Goal: Entertainment & Leisure: Consume media (video, audio)

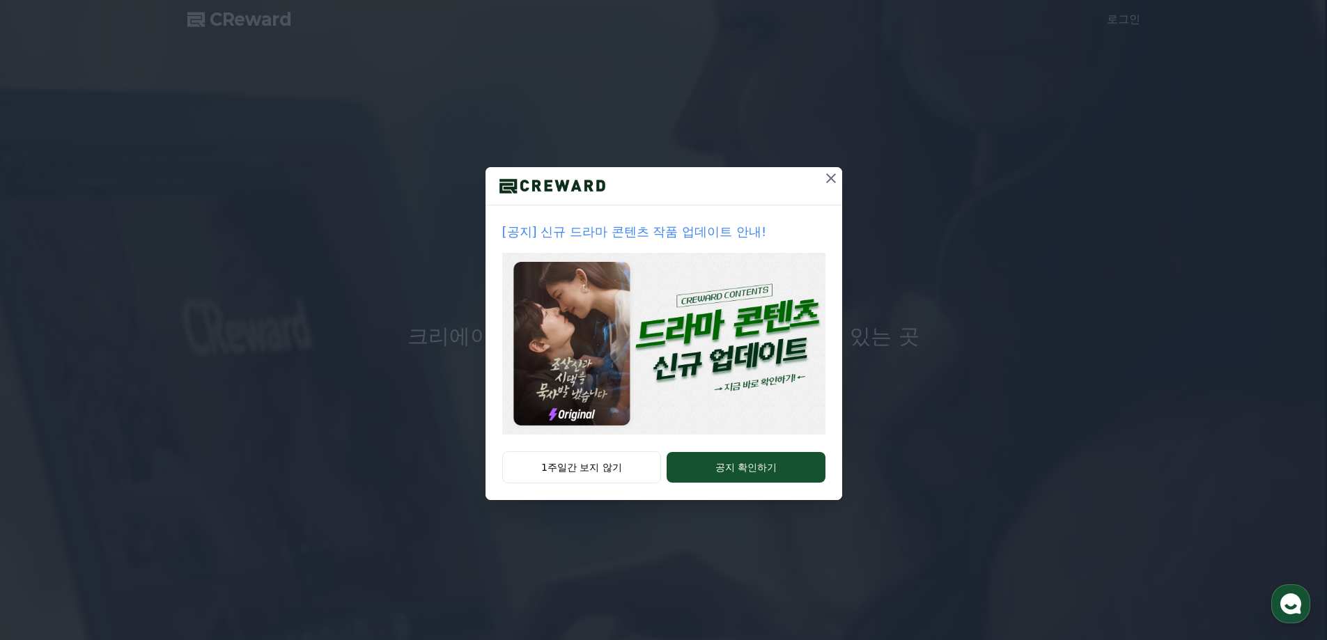
click at [827, 178] on icon at bounding box center [831, 178] width 17 height 17
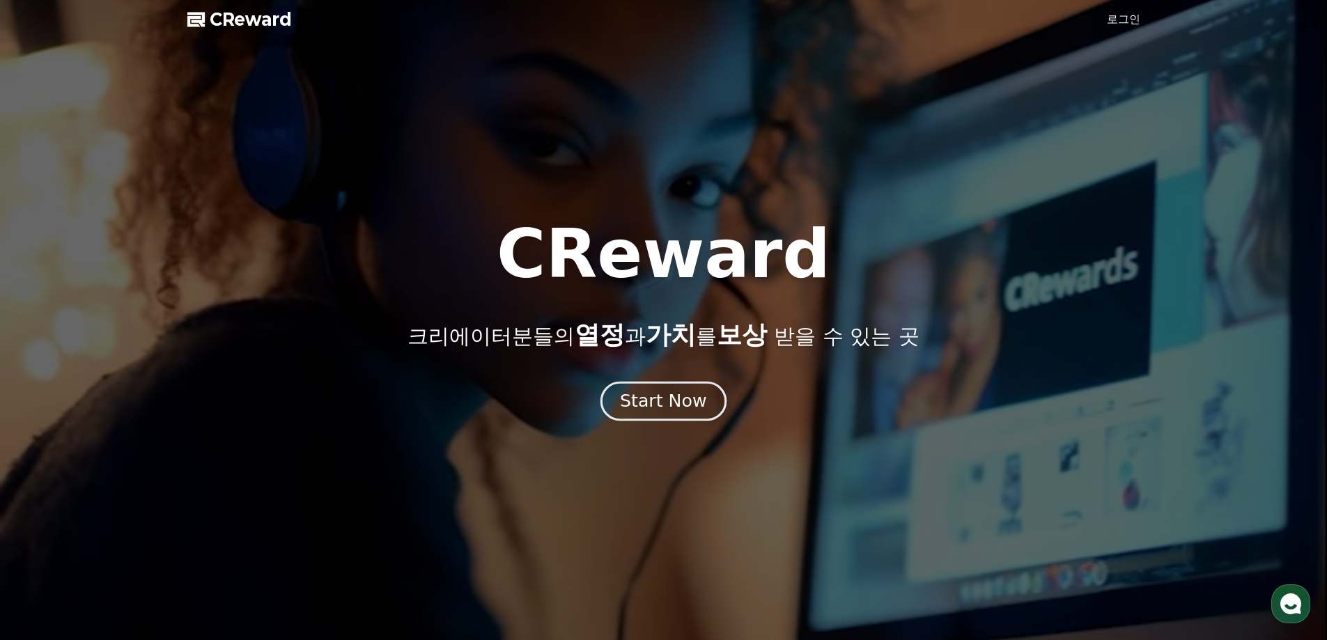
click at [694, 408] on div "Start Now" at bounding box center [663, 401] width 86 height 24
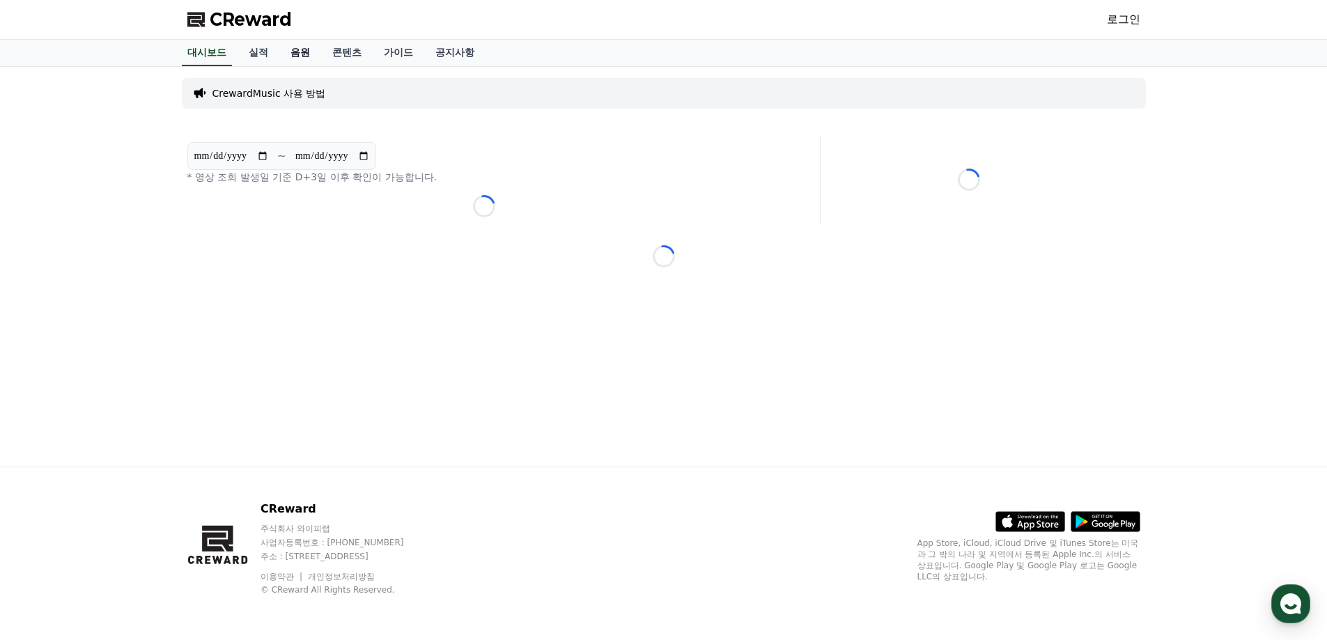
click at [298, 54] on link "음원" at bounding box center [300, 53] width 42 height 26
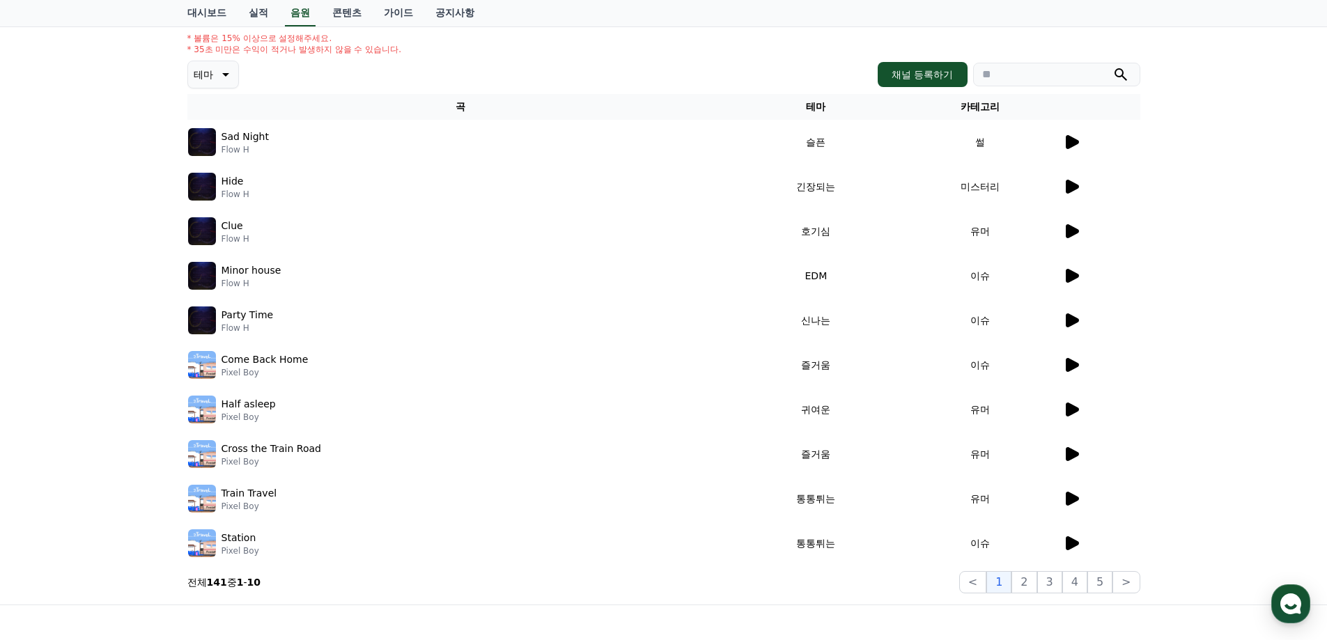
scroll to position [139, 0]
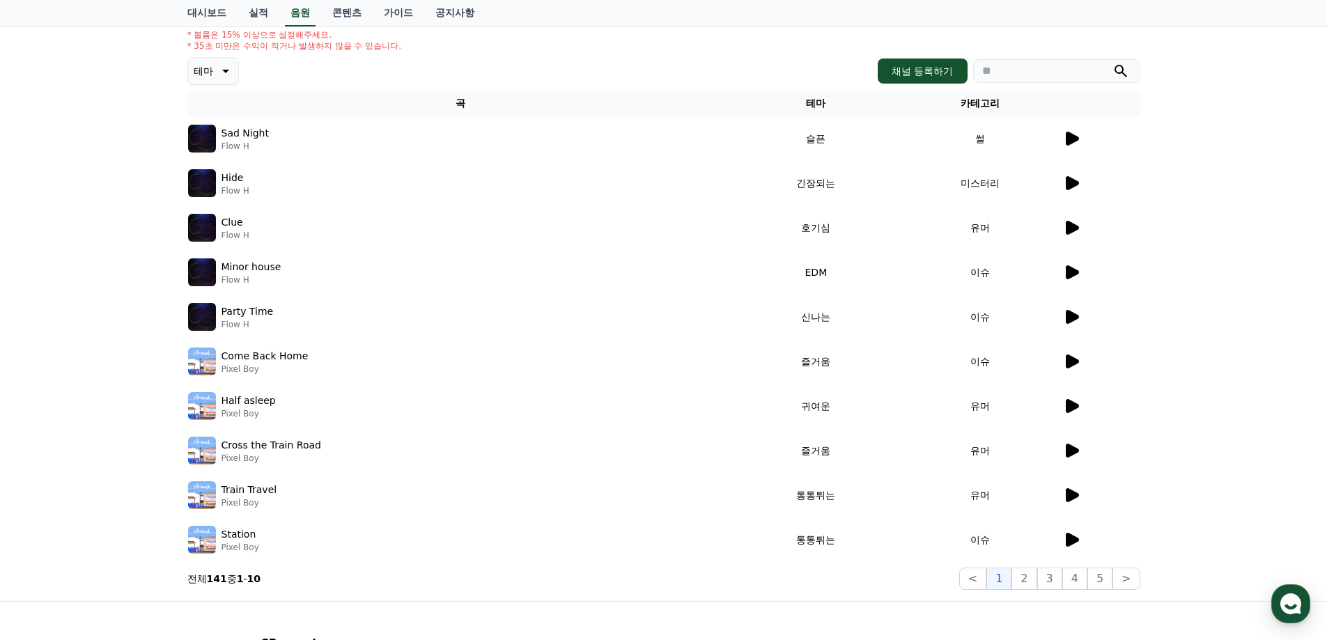
click at [1071, 140] on icon at bounding box center [1072, 139] width 13 height 14
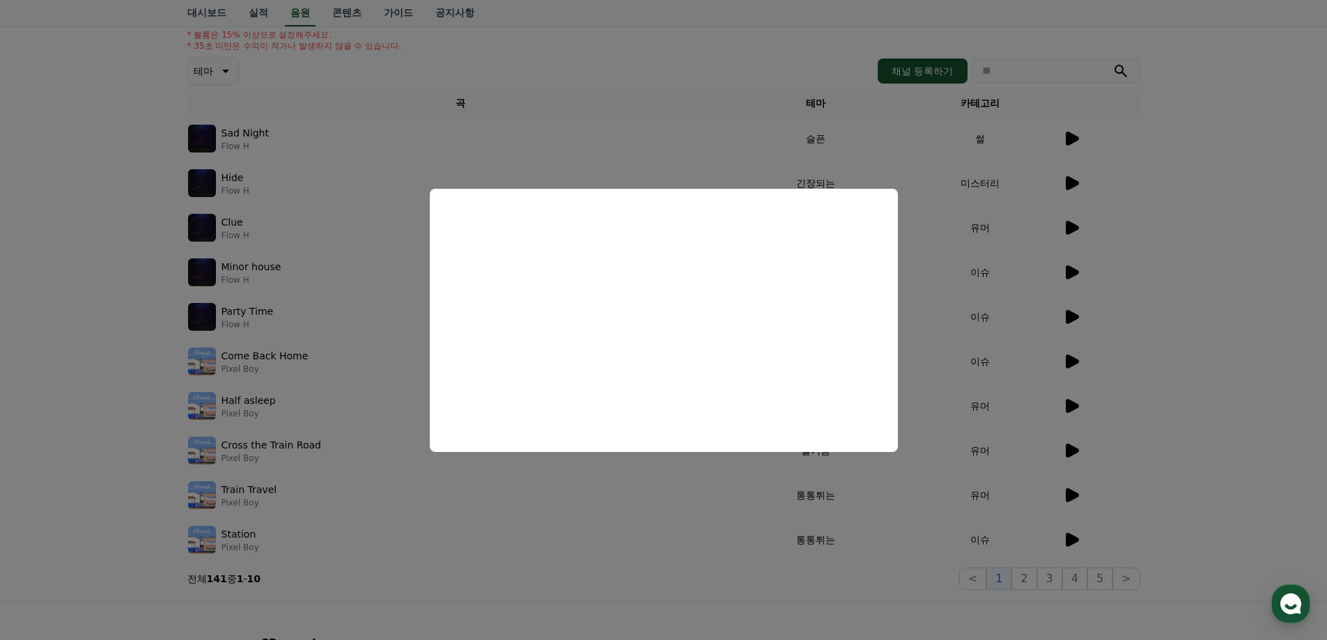
click at [717, 175] on button "close modal" at bounding box center [663, 320] width 1327 height 640
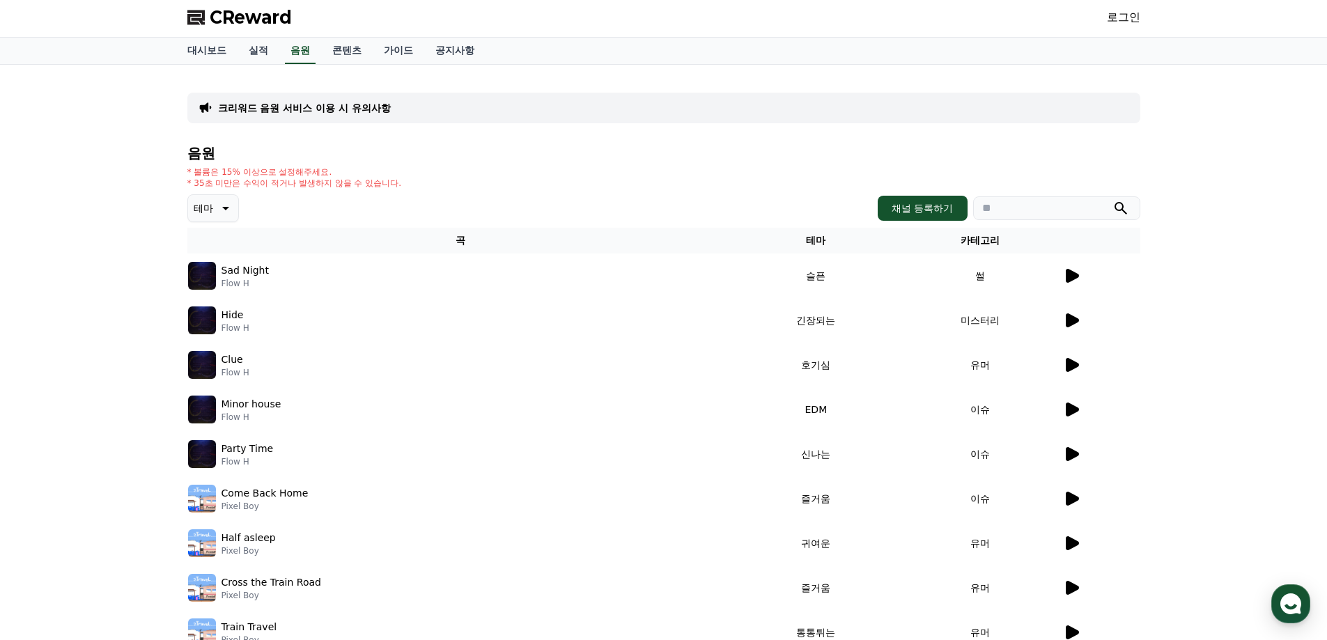
scroll to position [0, 0]
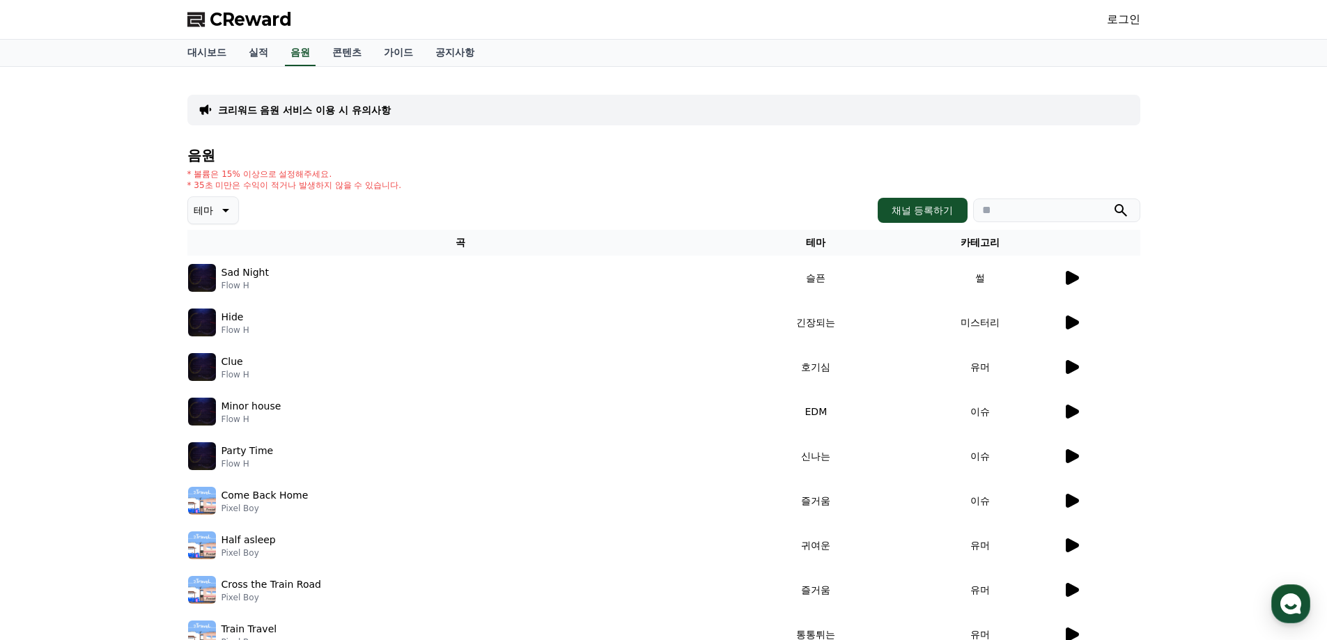
click at [371, 115] on p "크리워드 음원 서비스 이용 시 유의사항" at bounding box center [304, 110] width 173 height 14
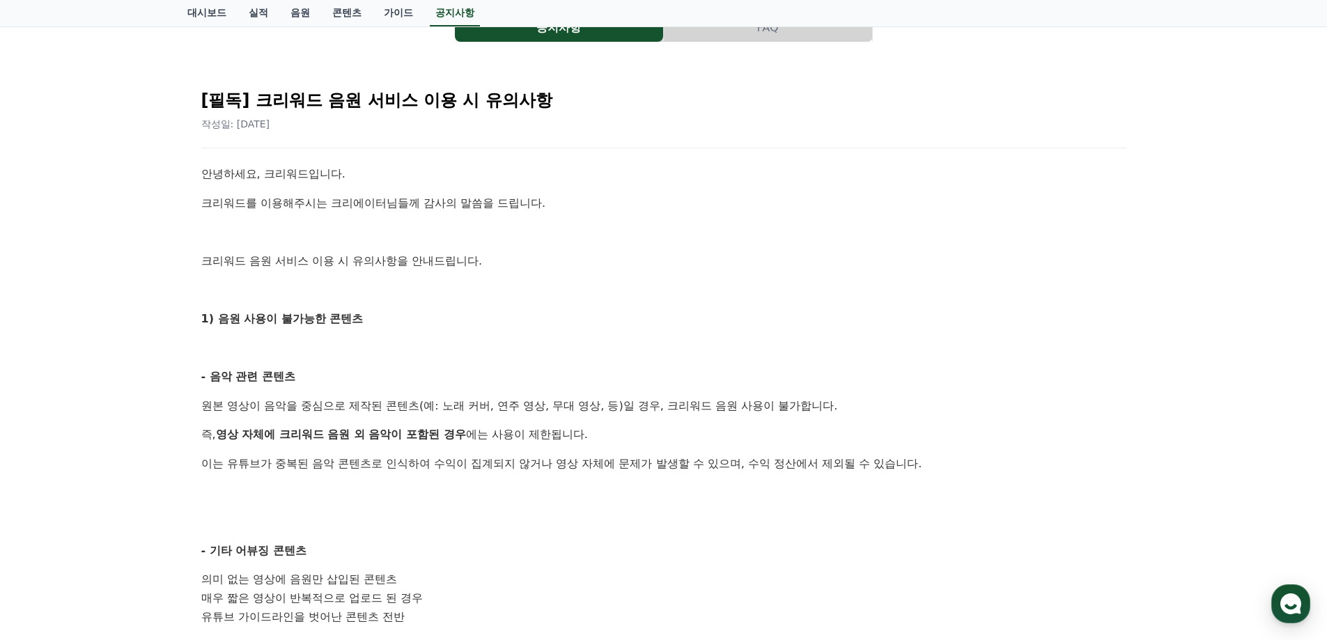
scroll to position [70, 0]
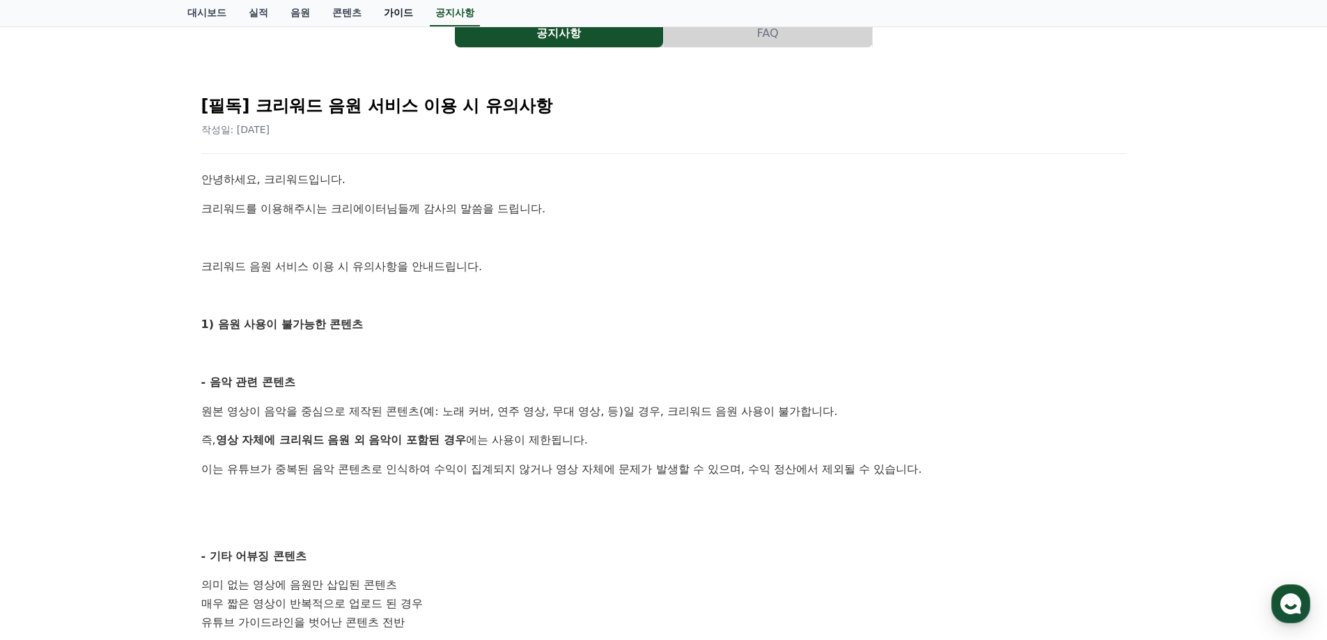
click at [400, 15] on link "가이드" at bounding box center [399, 13] width 52 height 26
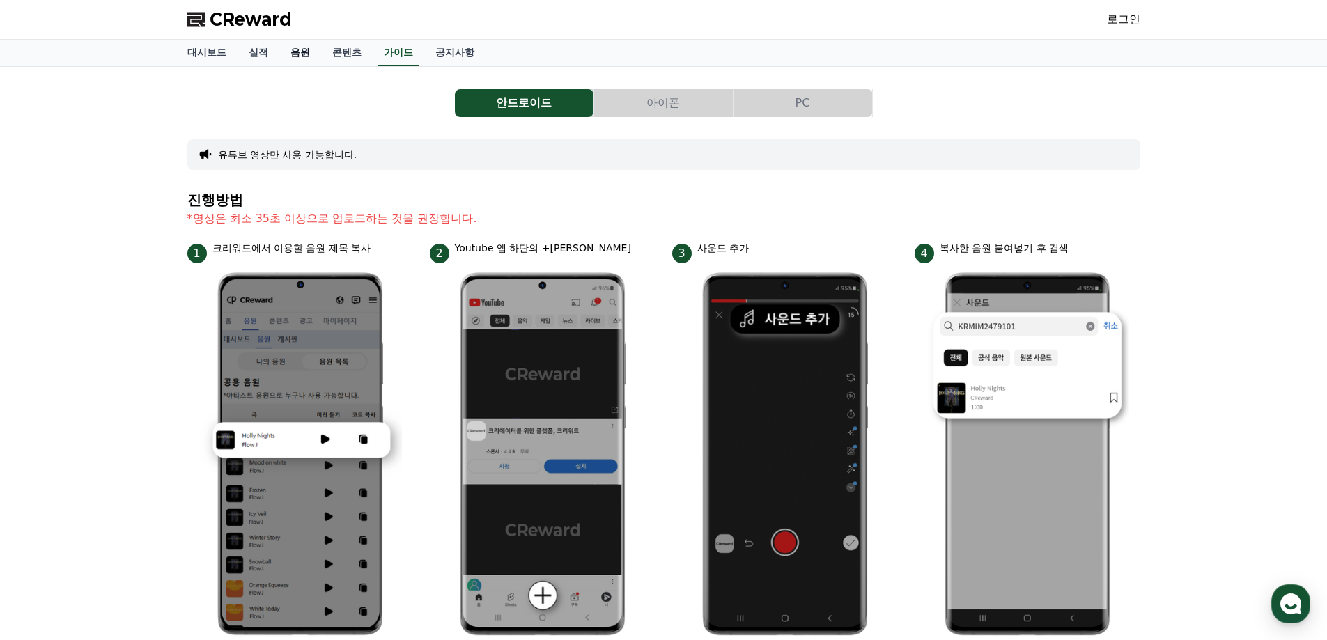
click at [296, 57] on link "음원" at bounding box center [300, 53] width 42 height 26
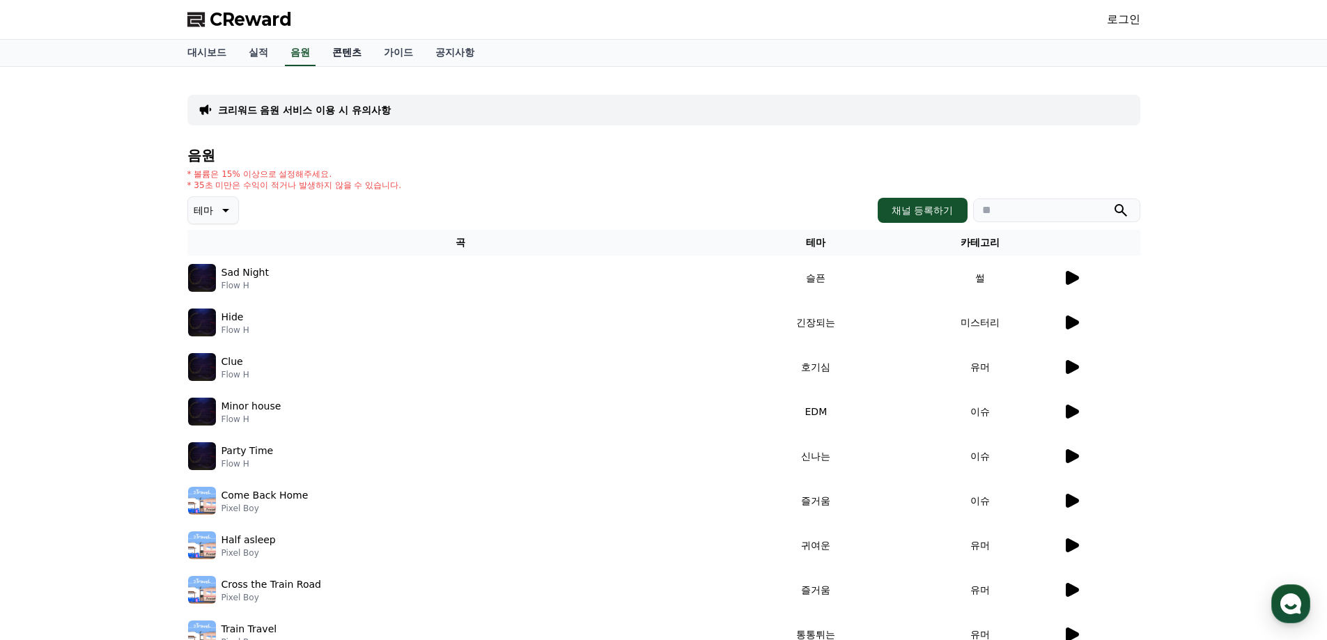
click at [355, 57] on link "콘텐츠" at bounding box center [347, 53] width 52 height 26
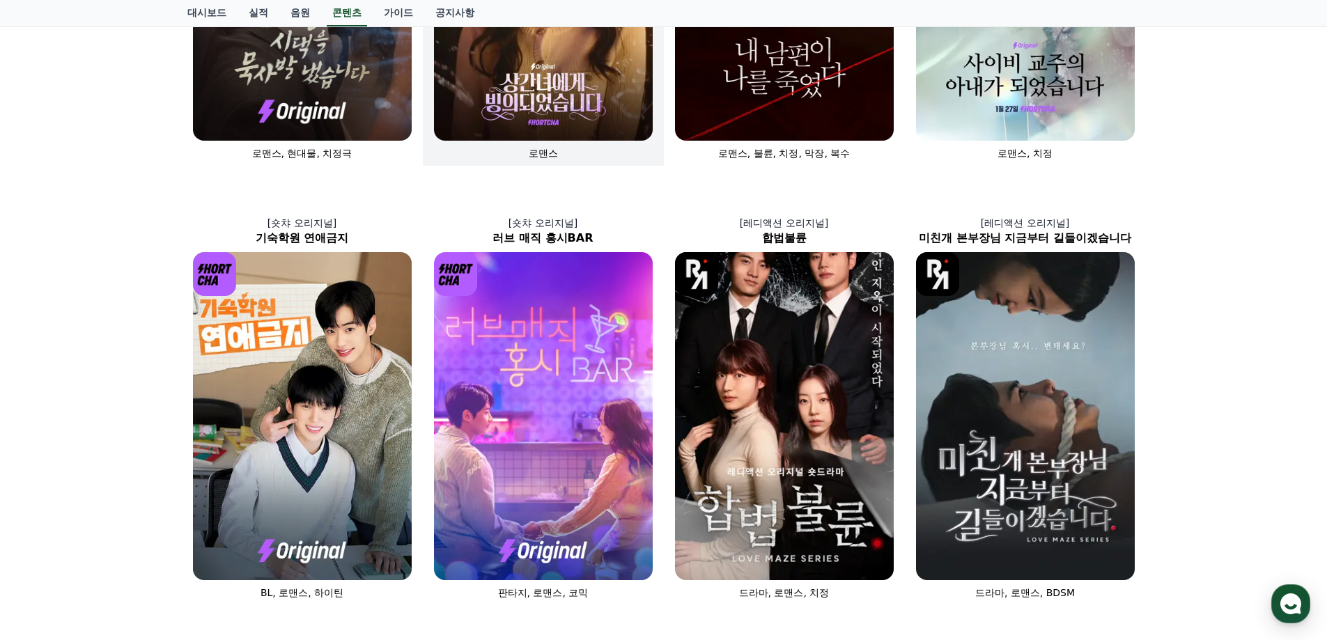
scroll to position [348, 0]
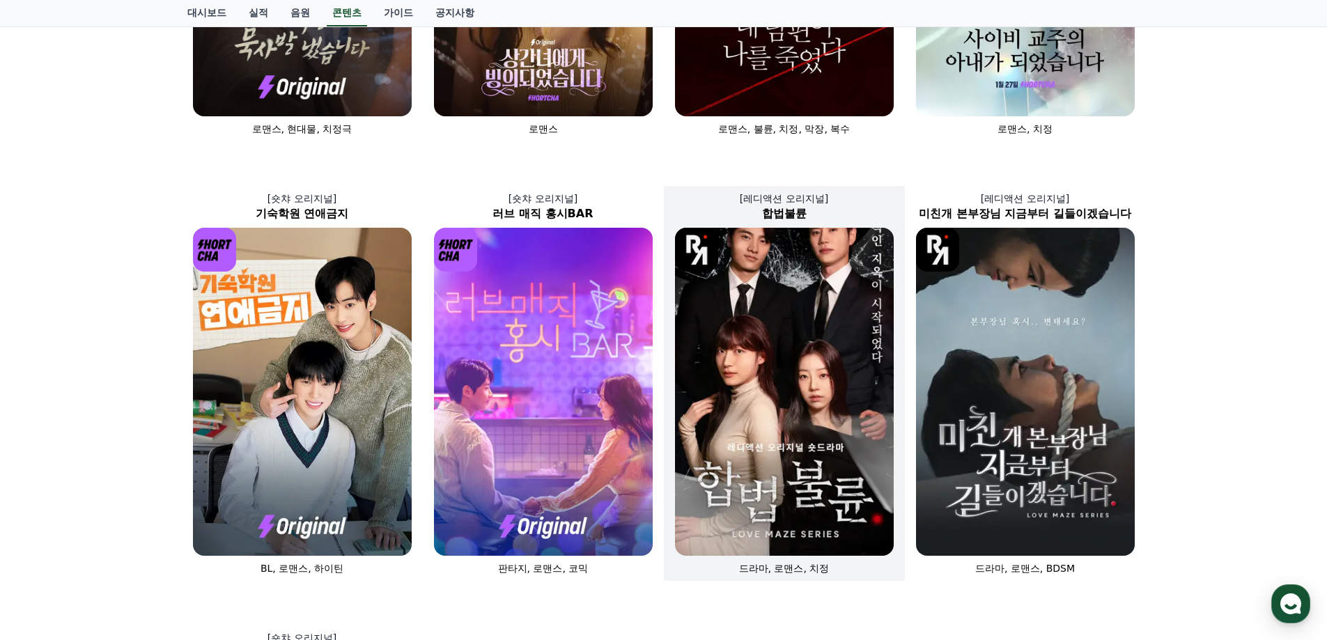
click at [758, 325] on img at bounding box center [784, 392] width 219 height 328
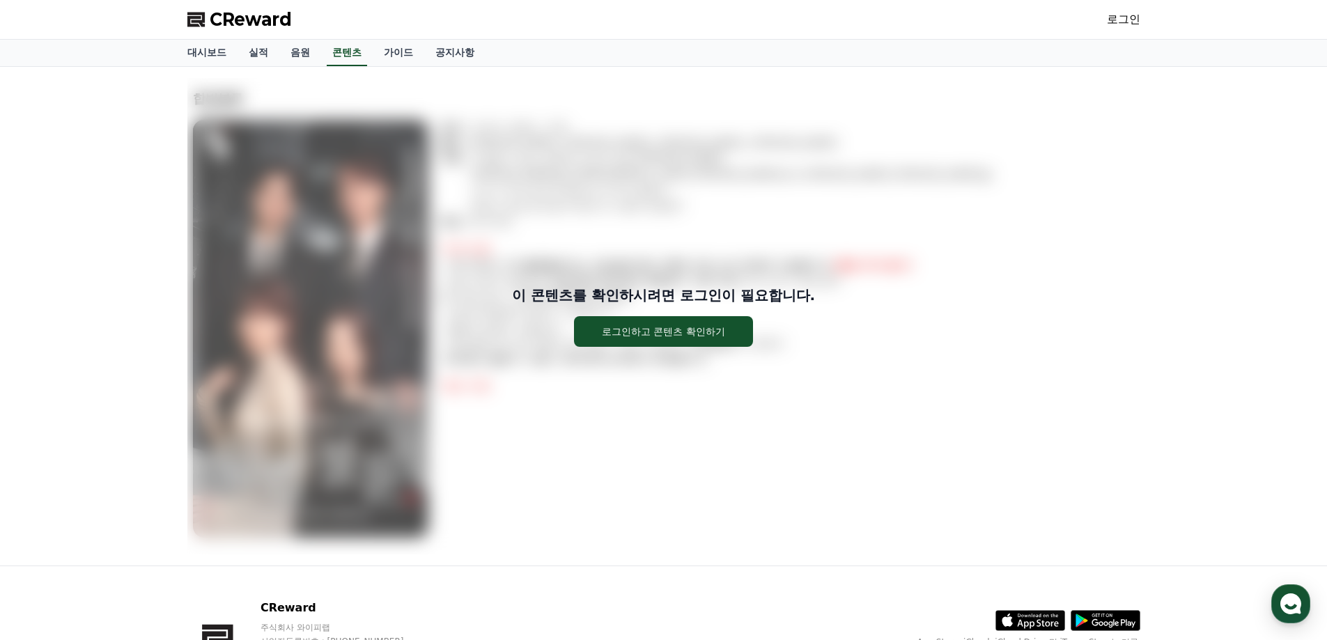
click at [1137, 21] on link "로그인" at bounding box center [1123, 19] width 33 height 17
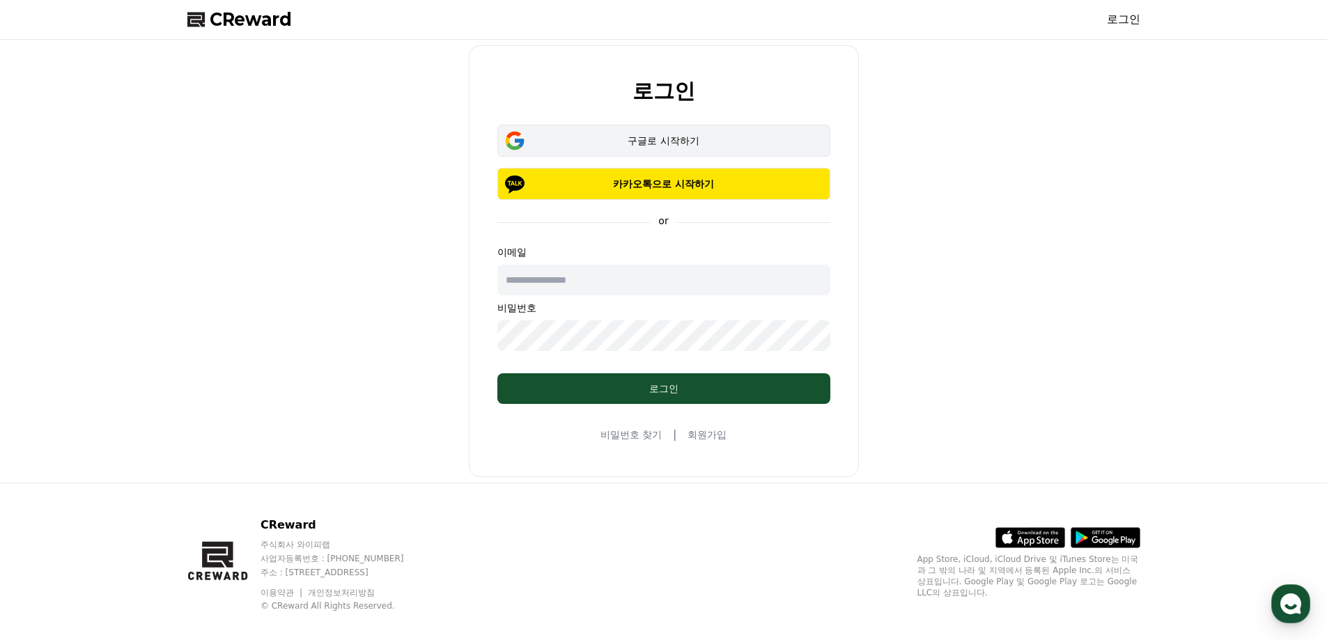
click at [654, 140] on div "구글로 시작하기" at bounding box center [663, 141] width 293 height 14
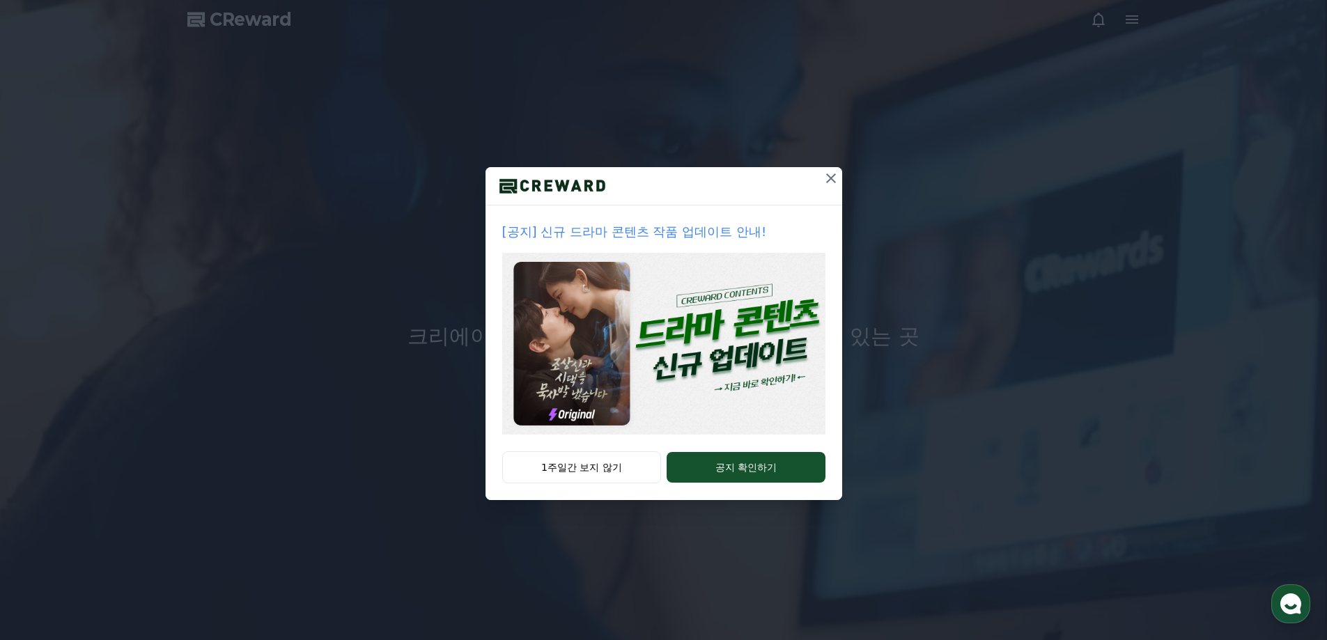
click at [833, 183] on icon at bounding box center [831, 178] width 17 height 17
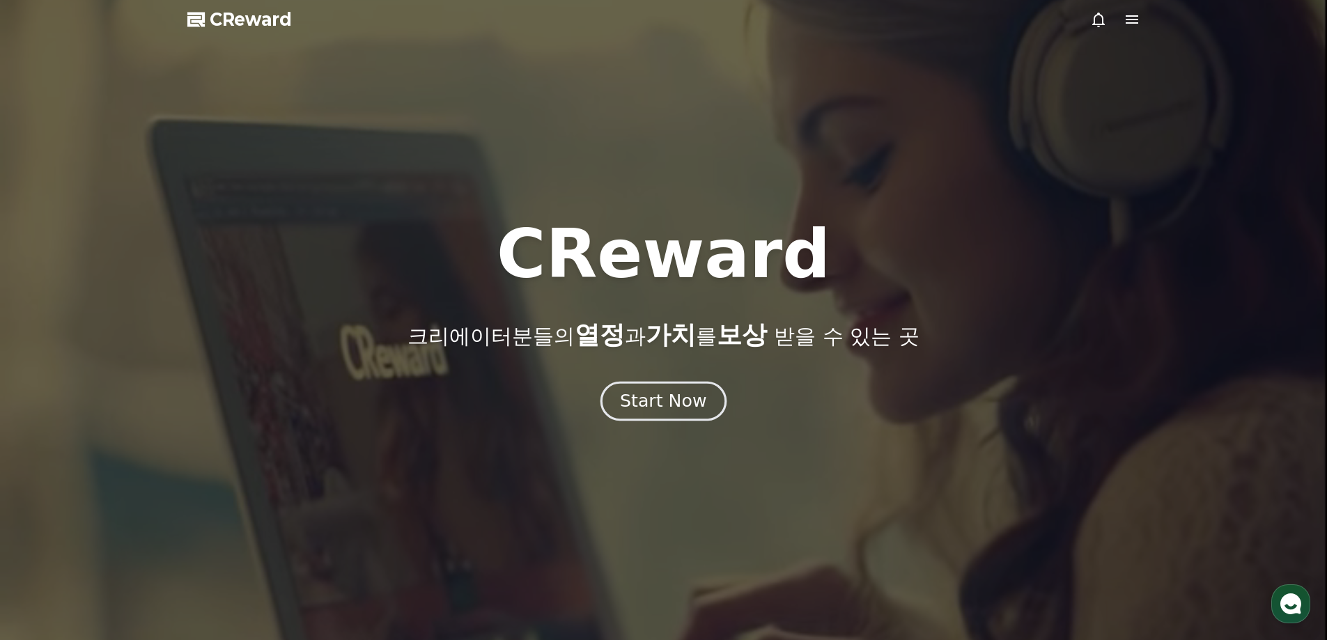
click at [689, 394] on div "Start Now" at bounding box center [663, 401] width 86 height 24
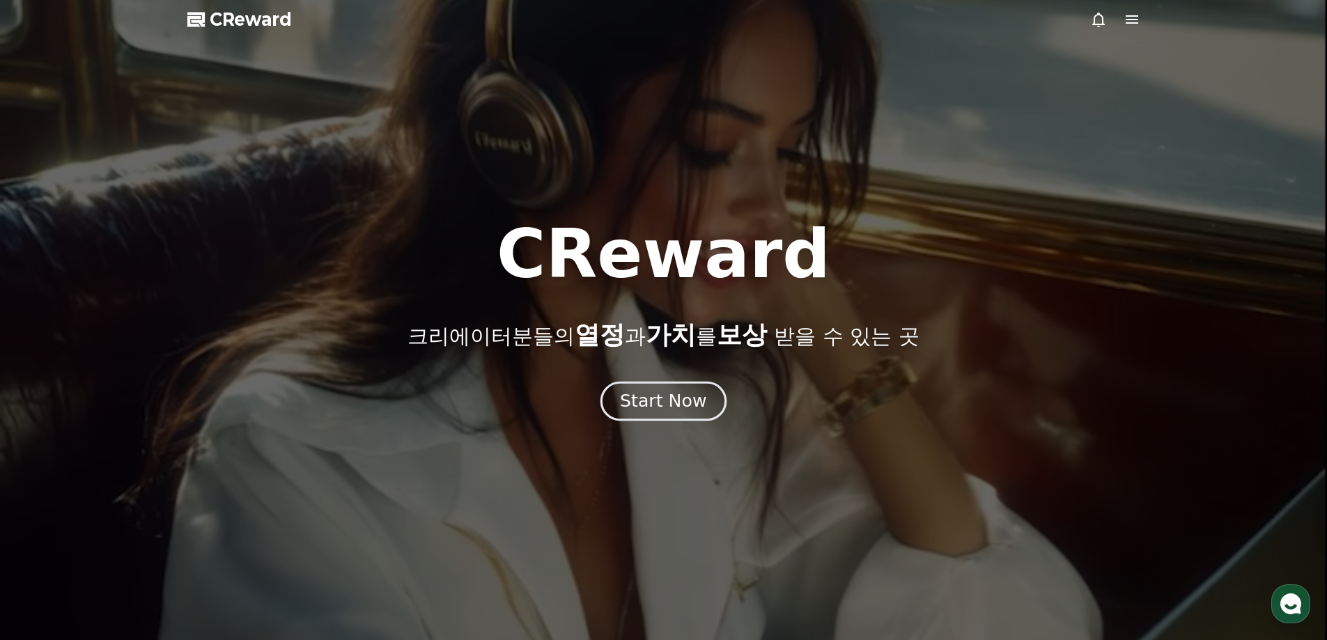
click at [689, 394] on div "Start Now" at bounding box center [663, 401] width 86 height 24
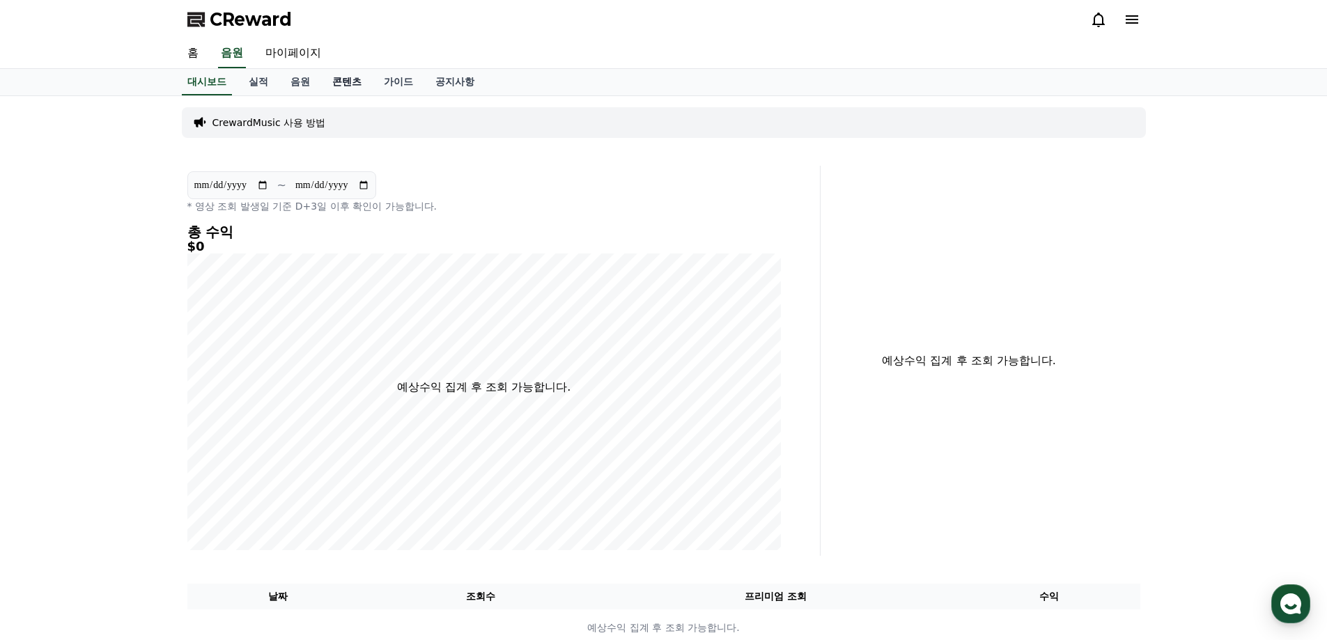
click at [352, 86] on link "콘텐츠" at bounding box center [347, 82] width 52 height 26
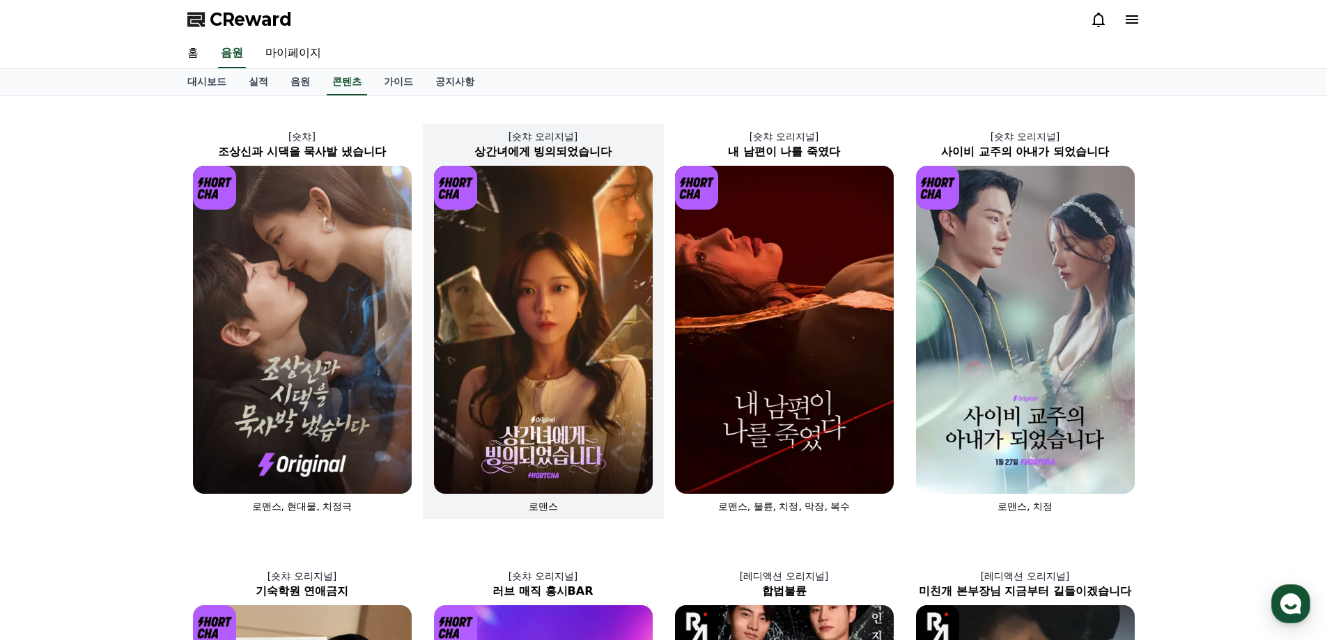
click at [512, 266] on img at bounding box center [543, 330] width 219 height 328
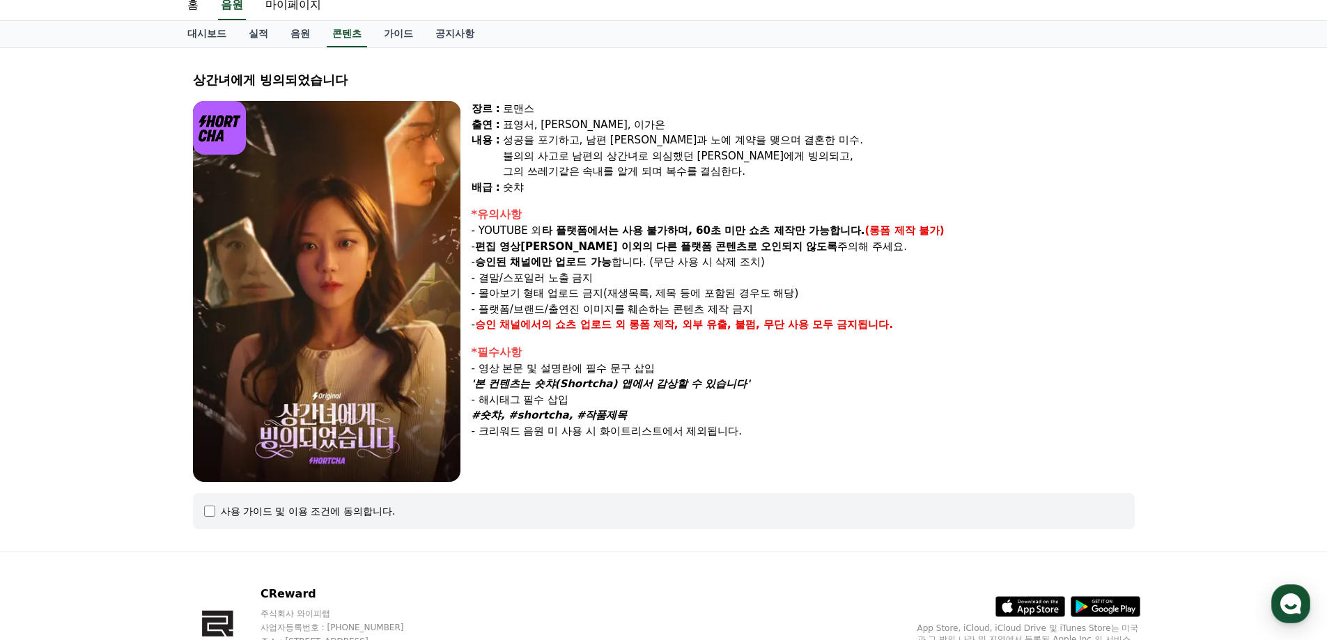
scroll to position [70, 0]
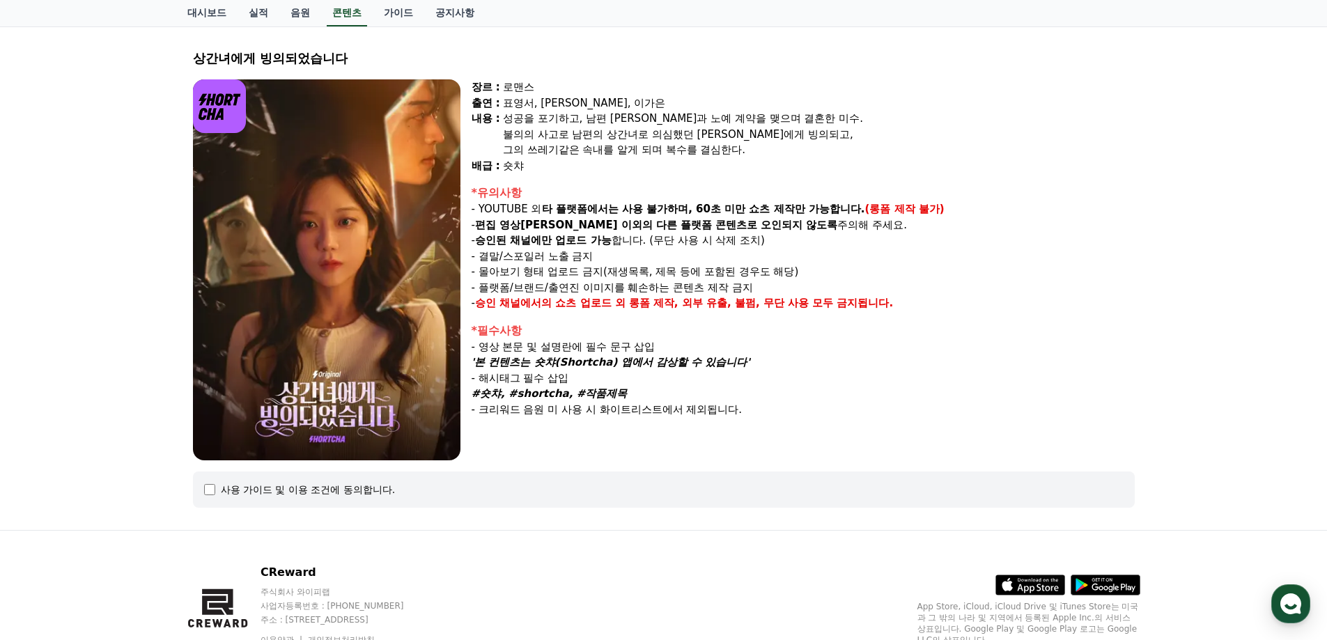
click at [349, 340] on img at bounding box center [326, 269] width 267 height 381
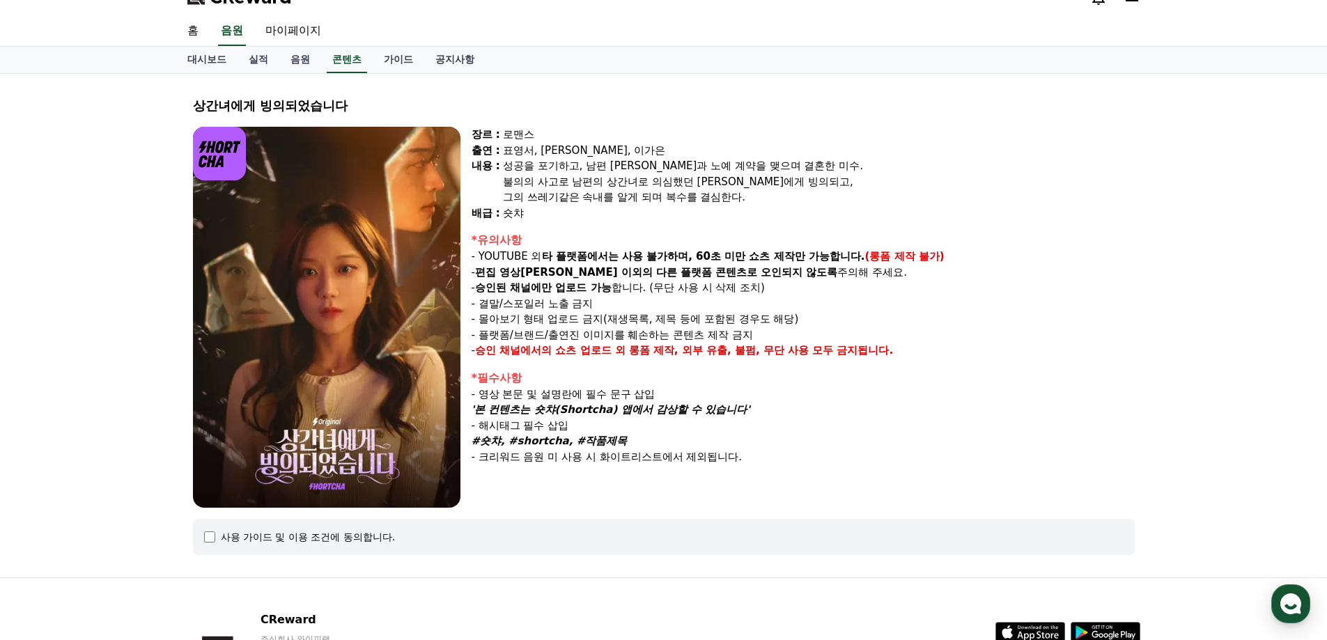
scroll to position [0, 0]
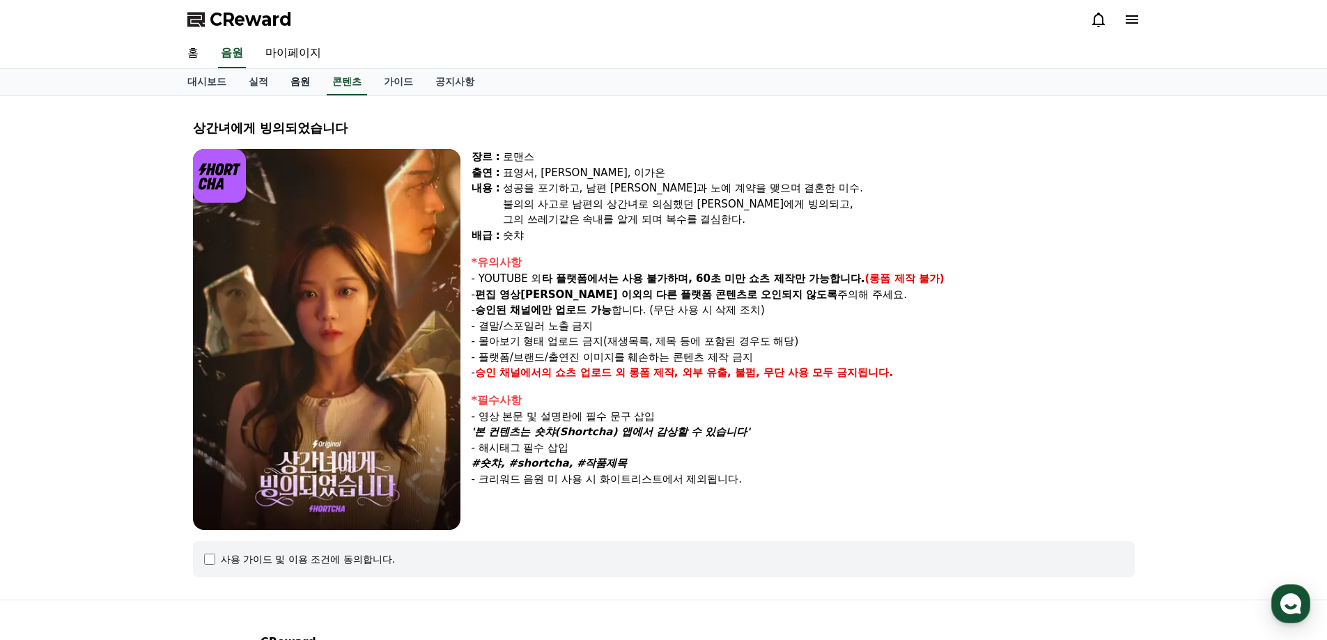
click at [297, 81] on link "음원" at bounding box center [300, 82] width 42 height 26
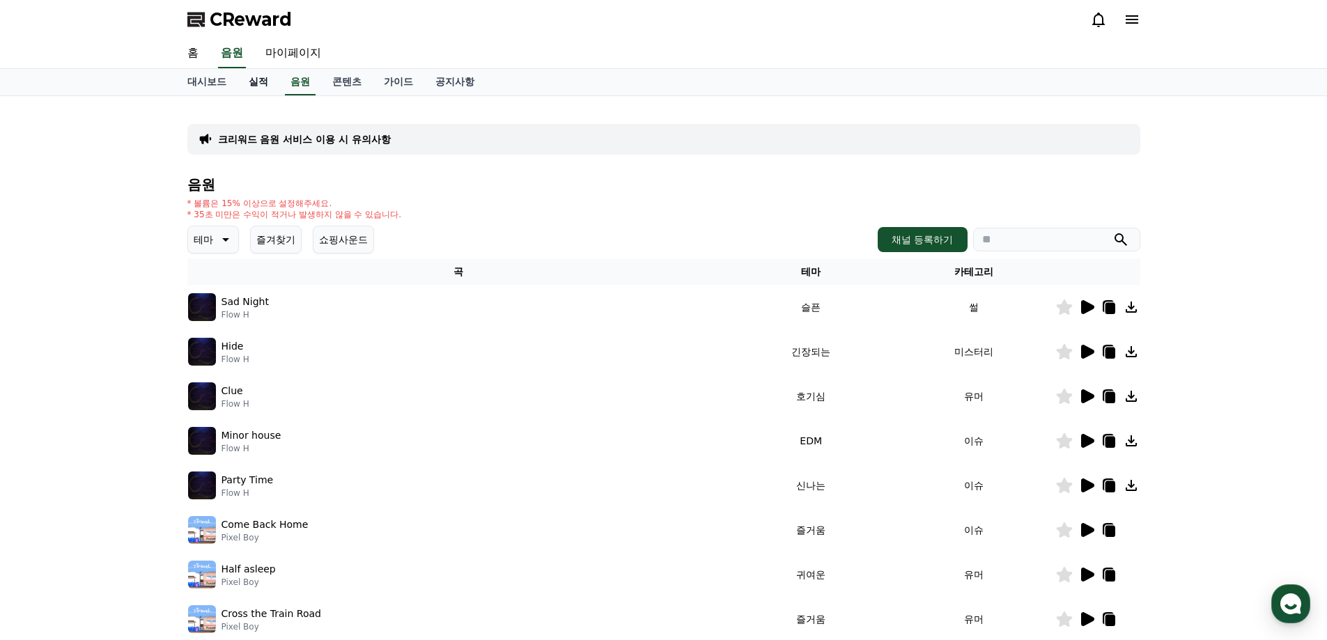
click at [263, 80] on link "실적" at bounding box center [258, 82] width 42 height 26
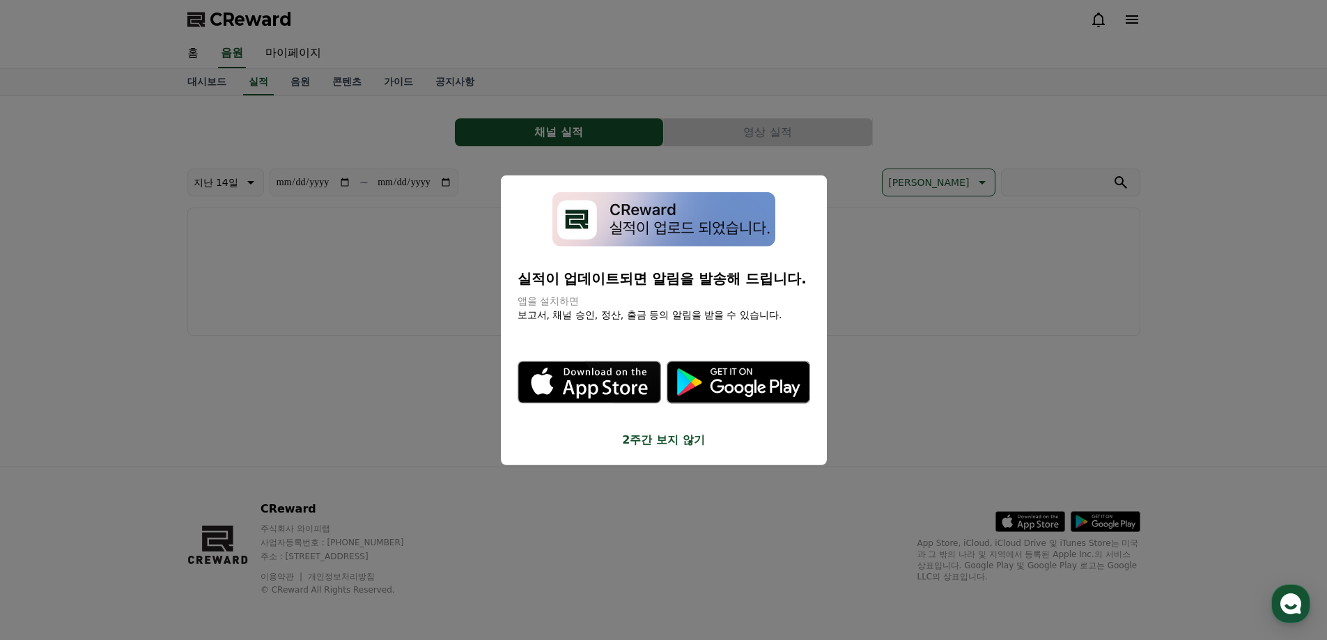
click at [199, 55] on button "close modal" at bounding box center [663, 320] width 1327 height 640
click at [199, 55] on link "홈" at bounding box center [192, 53] width 33 height 29
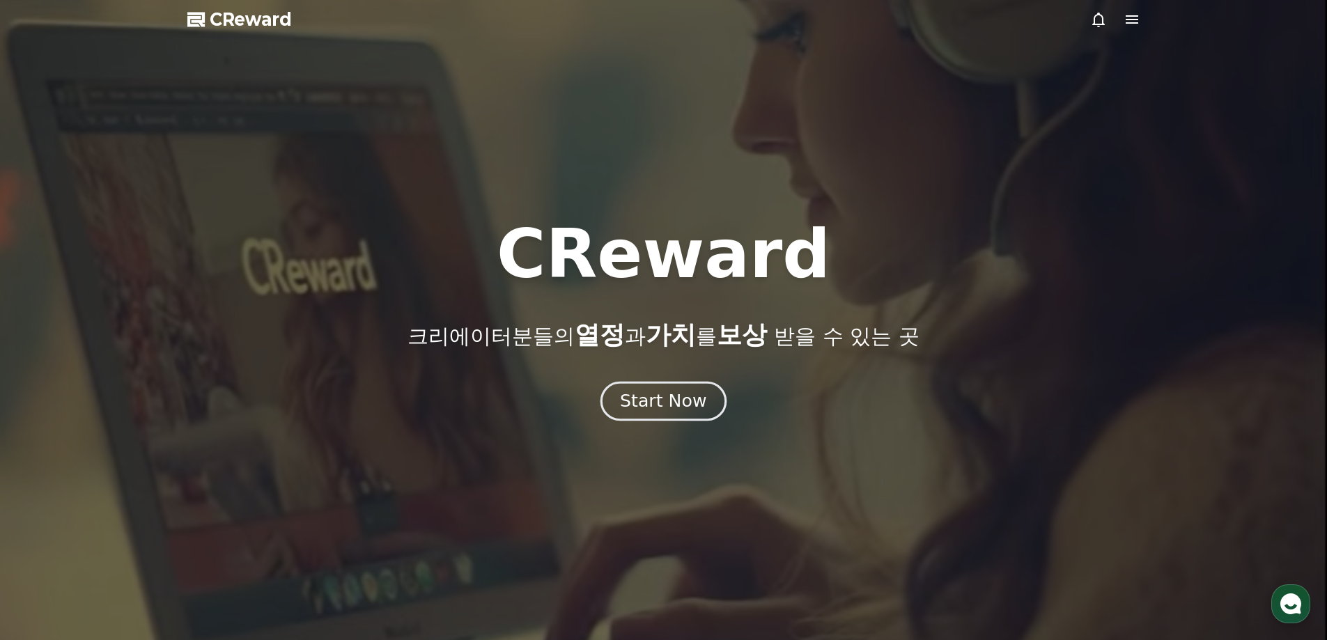
click at [676, 394] on div "Start Now" at bounding box center [663, 401] width 86 height 24
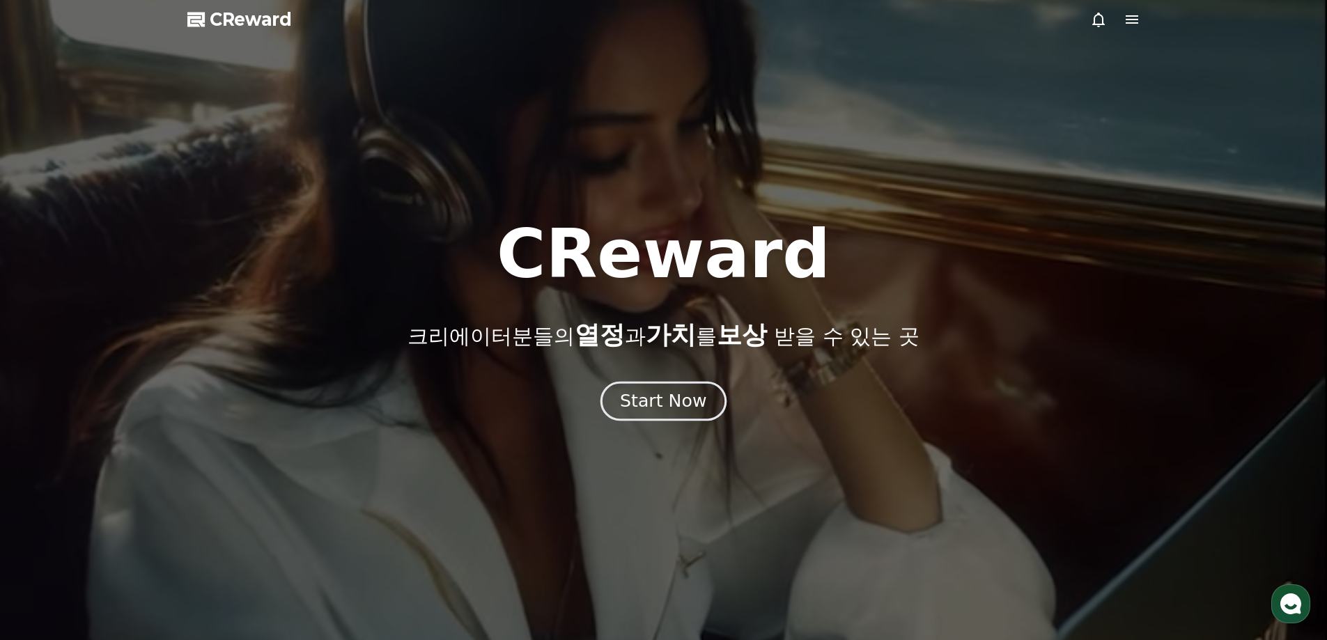
click at [676, 394] on div "Start Now" at bounding box center [663, 401] width 86 height 24
